Goal: Information Seeking & Learning: Learn about a topic

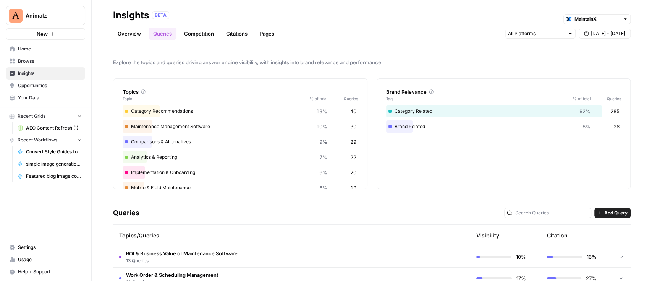
click at [41, 84] on span "Opportunities" at bounding box center [50, 85] width 64 height 7
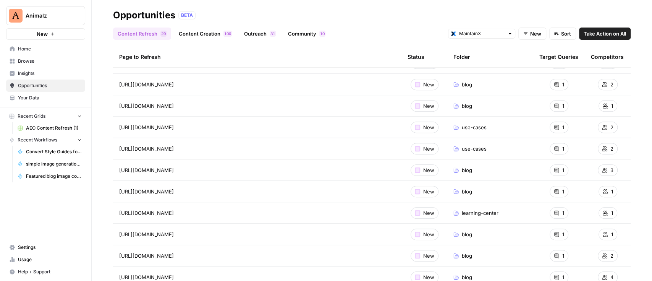
scroll to position [356, 0]
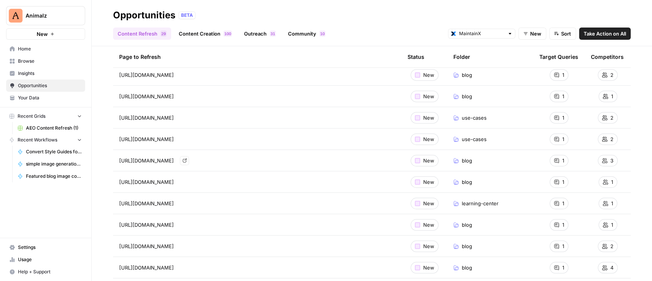
click at [187, 161] on icon "Go to page https://www.getmaintainx.com/blog/types-of-predictive-maintenance-te…" at bounding box center [184, 160] width 4 height 4
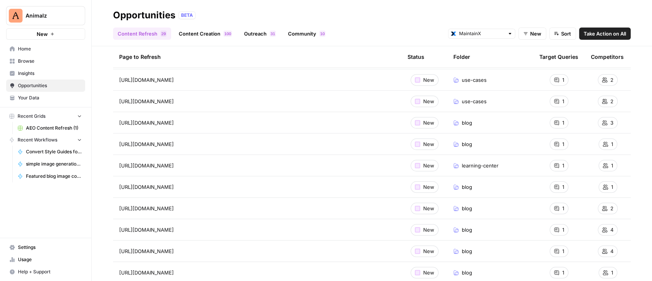
scroll to position [407, 0]
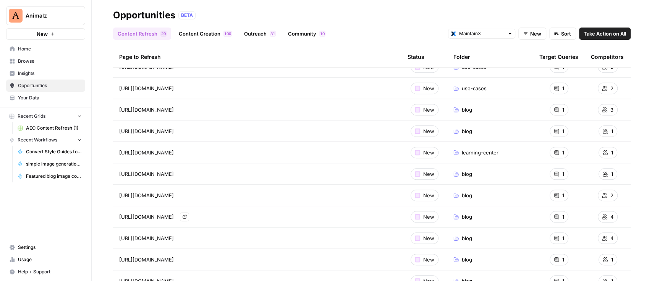
click at [187, 215] on icon "Go to page https://www.getmaintainx.com/blog/best-manufacturing-work-order-soft…" at bounding box center [184, 216] width 4 height 4
click at [531, 242] on span "What is the best work order management software for manufacturing?" at bounding box center [551, 244] width 166 height 8
copy span "What is the best work order management software for manufacturing?"
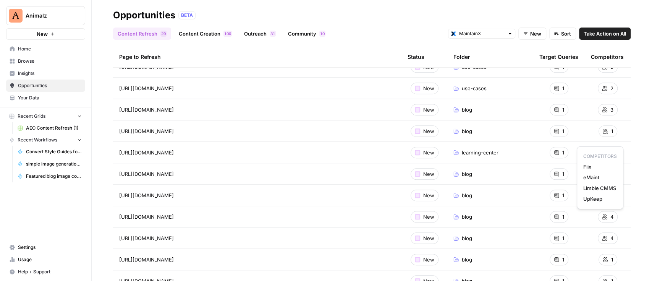
drag, startPoint x: 609, startPoint y: 204, endPoint x: 583, endPoint y: 167, distance: 44.5
click at [583, 167] on div "COMPETITORS Fiix eMaint Limble CMMS UpKeep" at bounding box center [599, 177] width 47 height 63
copy div "Fiix eMaint Limble CMMS UpKeep"
click at [187, 151] on icon "Go to page https://www.getmaintainx.com/learning-center/emergency-maintenance-em" at bounding box center [184, 152] width 4 height 4
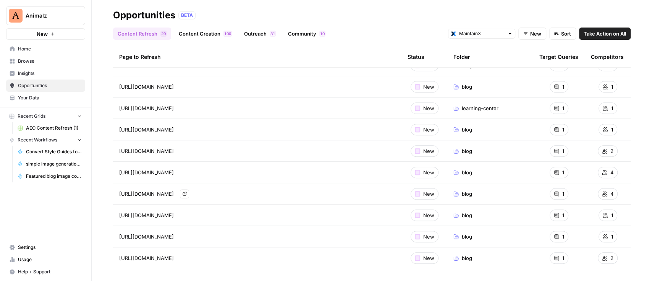
click at [187, 194] on icon "Go to page https://www.getmaintainx.com/blog/best-work-order-software-review" at bounding box center [184, 193] width 4 height 4
click at [544, 221] on span "Which maintenance software is best for tracking work orders?" at bounding box center [550, 221] width 147 height 8
copy span "Which maintenance software is best for tracking work orders?"
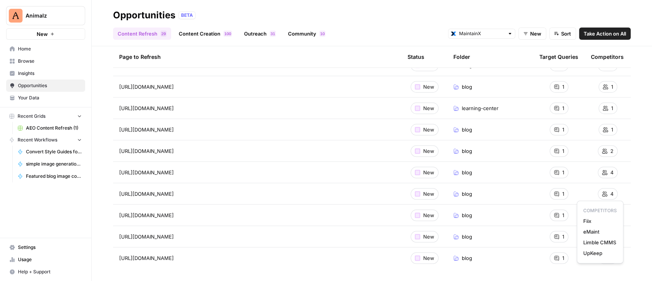
drag, startPoint x: 605, startPoint y: 249, endPoint x: 582, endPoint y: 222, distance: 36.0
click at [582, 222] on div "COMPETITORS Fiix eMaint Limble CMMS UpKeep" at bounding box center [599, 231] width 47 height 63
copy div "Fiix eMaint Limble CMMS UpKeep"
drag, startPoint x: 609, startPoint y: 253, endPoint x: 587, endPoint y: 221, distance: 39.1
click at [328, 199] on td "[URL][DOMAIN_NAME] Go to page" at bounding box center [257, 193] width 288 height 21
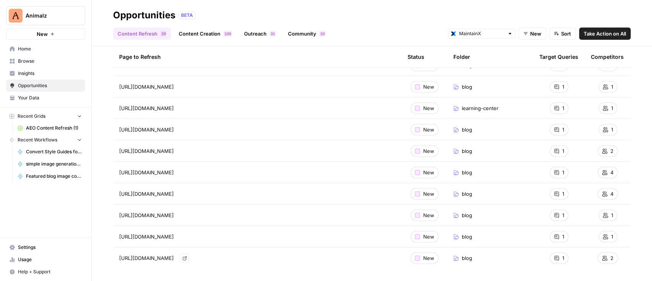
click at [189, 260] on link "Go to page" at bounding box center [184, 257] width 9 height 9
click at [531, 241] on span "How to manage spare parts inventory with maintenance software?" at bounding box center [550, 240] width 156 height 8
copy span "How to manage spare parts inventory with maintenance software?"
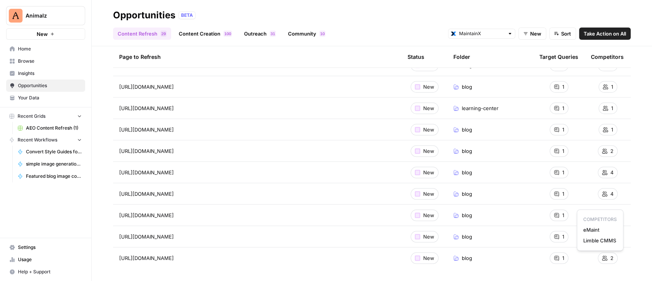
drag, startPoint x: 582, startPoint y: 229, endPoint x: 615, endPoint y: 244, distance: 36.7
click at [615, 244] on div "COMPETITORS eMaint Limble CMMS" at bounding box center [599, 229] width 47 height 41
copy div "eMaint Limble CMMS"
click at [223, 33] on div "0 0 1" at bounding box center [227, 34] width 8 height 6
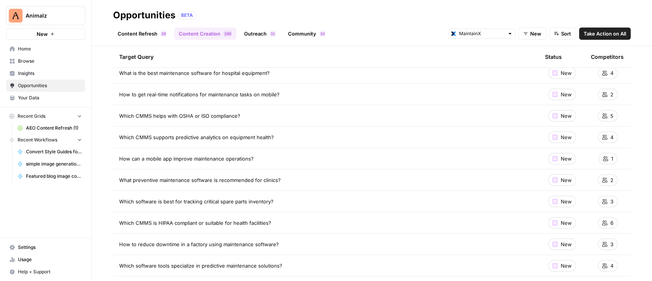
scroll to position [51, 0]
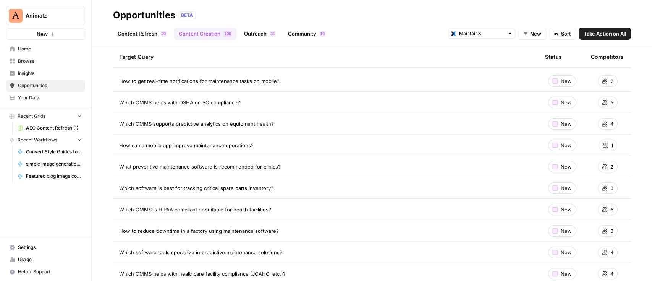
drag, startPoint x: 264, startPoint y: 102, endPoint x: 121, endPoint y: 102, distance: 143.2
click at [121, 102] on div "Which CMMS helps with OSHA or ISO compliance?" at bounding box center [325, 102] width 413 height 8
copy span "Which CMMS helps with OSHA or ISO compliance?"
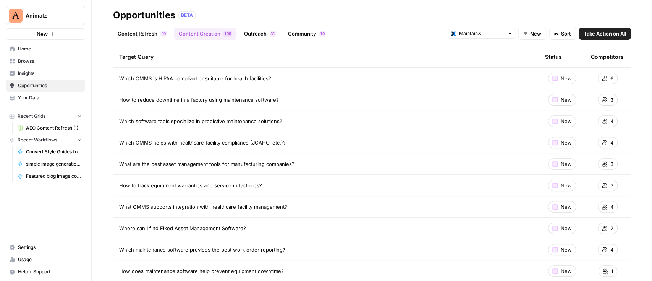
scroll to position [203, 0]
drag, startPoint x: 315, startPoint y: 164, endPoint x: 116, endPoint y: 163, distance: 199.3
click at [116, 163] on td "How to track equipment warranties and service in factories?" at bounding box center [326, 163] width 426 height 21
copy span "How to track equipment warranties and service in factories?"
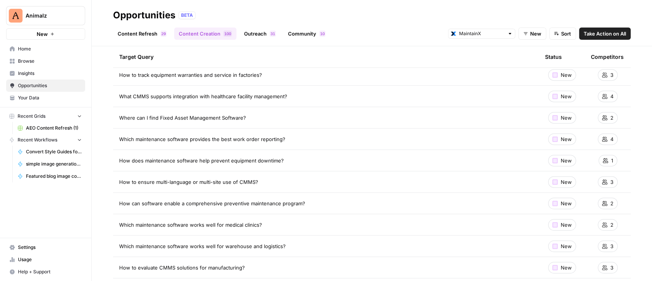
scroll to position [305, 0]
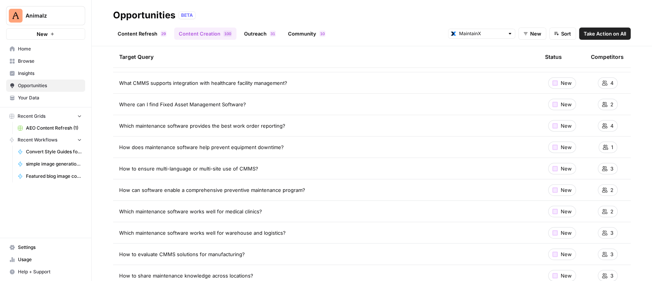
drag, startPoint x: 292, startPoint y: 128, endPoint x: 121, endPoint y: 124, distance: 171.5
click at [121, 124] on div "Which maintenance software provides the best work order reporting?" at bounding box center [325, 126] width 413 height 8
copy span "Which maintenance software provides the best work order reporting?"
drag, startPoint x: 290, startPoint y: 144, endPoint x: 118, endPoint y: 150, distance: 171.5
click at [118, 150] on td "How does maintenance software help prevent equipment downtime?" at bounding box center [326, 146] width 426 height 21
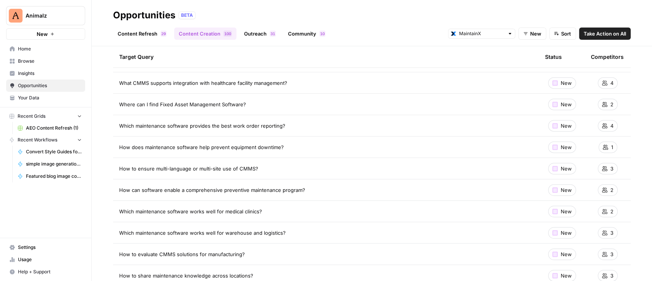
copy span "How does maintenance software help prevent equipment downtime?"
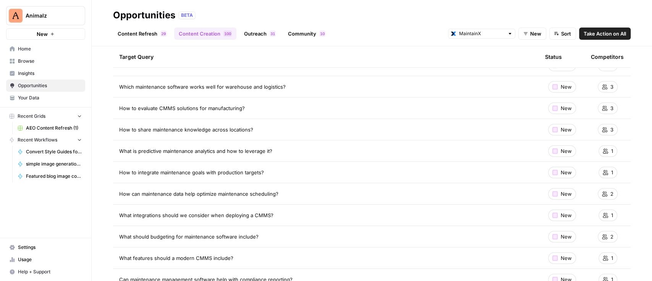
scroll to position [509, 0]
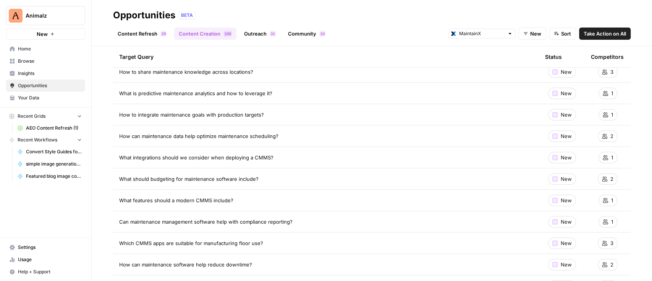
drag, startPoint x: 278, startPoint y: 155, endPoint x: 119, endPoint y: 158, distance: 158.8
click at [119, 158] on div "What integrations should we consider when deploying a CMMS?" at bounding box center [325, 157] width 413 height 8
click at [257, 157] on span "What integrations should we consider when deploying a CMMS?" at bounding box center [196, 157] width 154 height 8
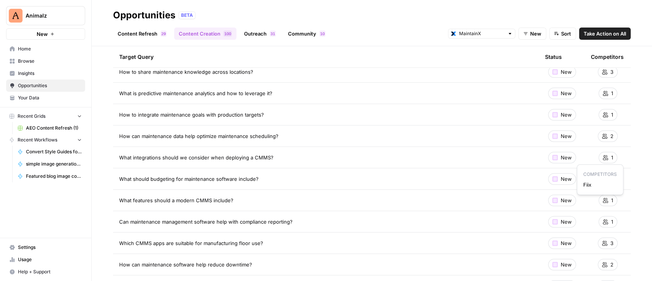
click at [589, 184] on span "Fiix" at bounding box center [600, 185] width 34 height 8
